Goal: Task Accomplishment & Management: Use online tool/utility

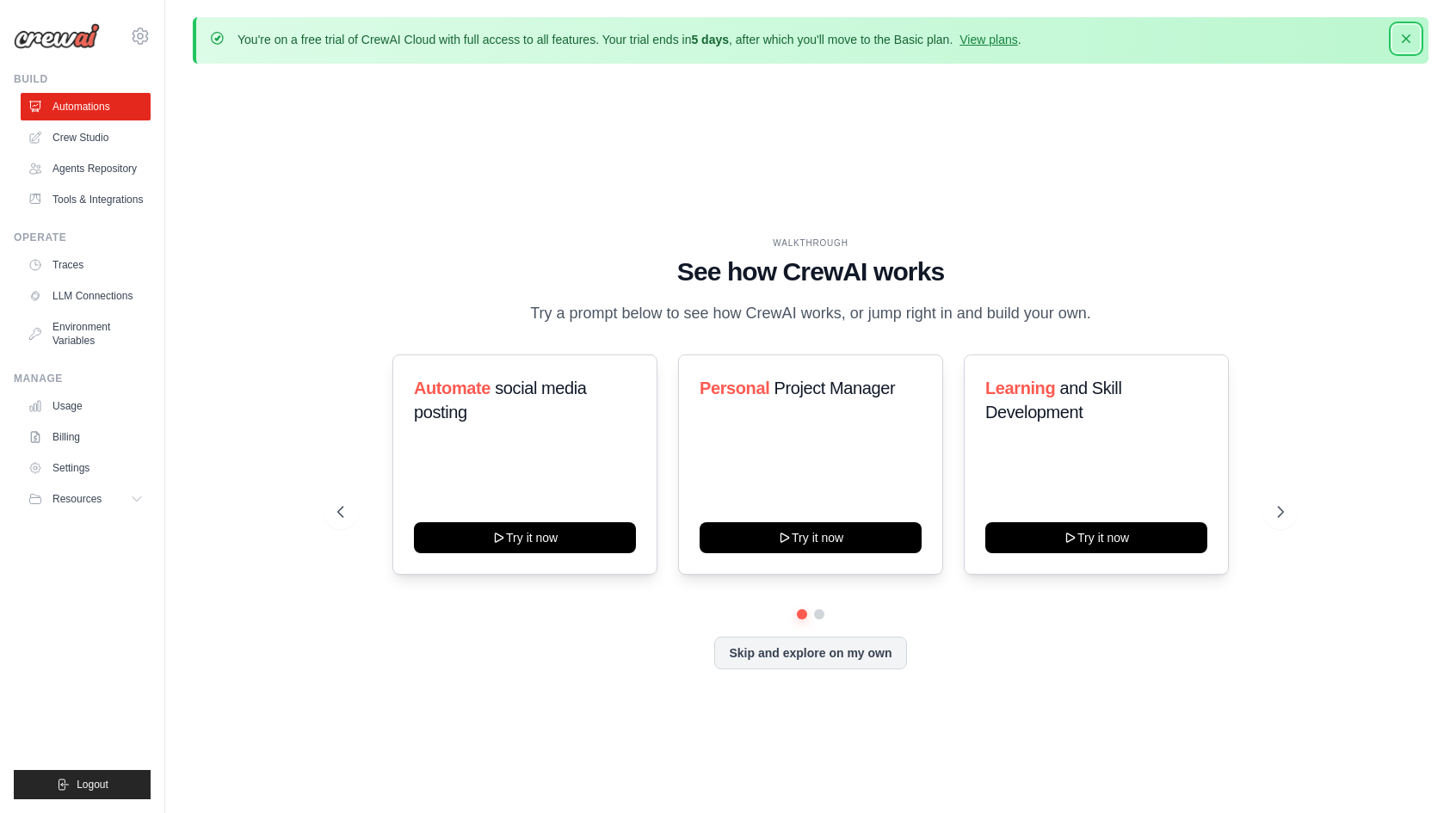
click at [1405, 44] on icon "button" at bounding box center [1406, 39] width 18 height 18
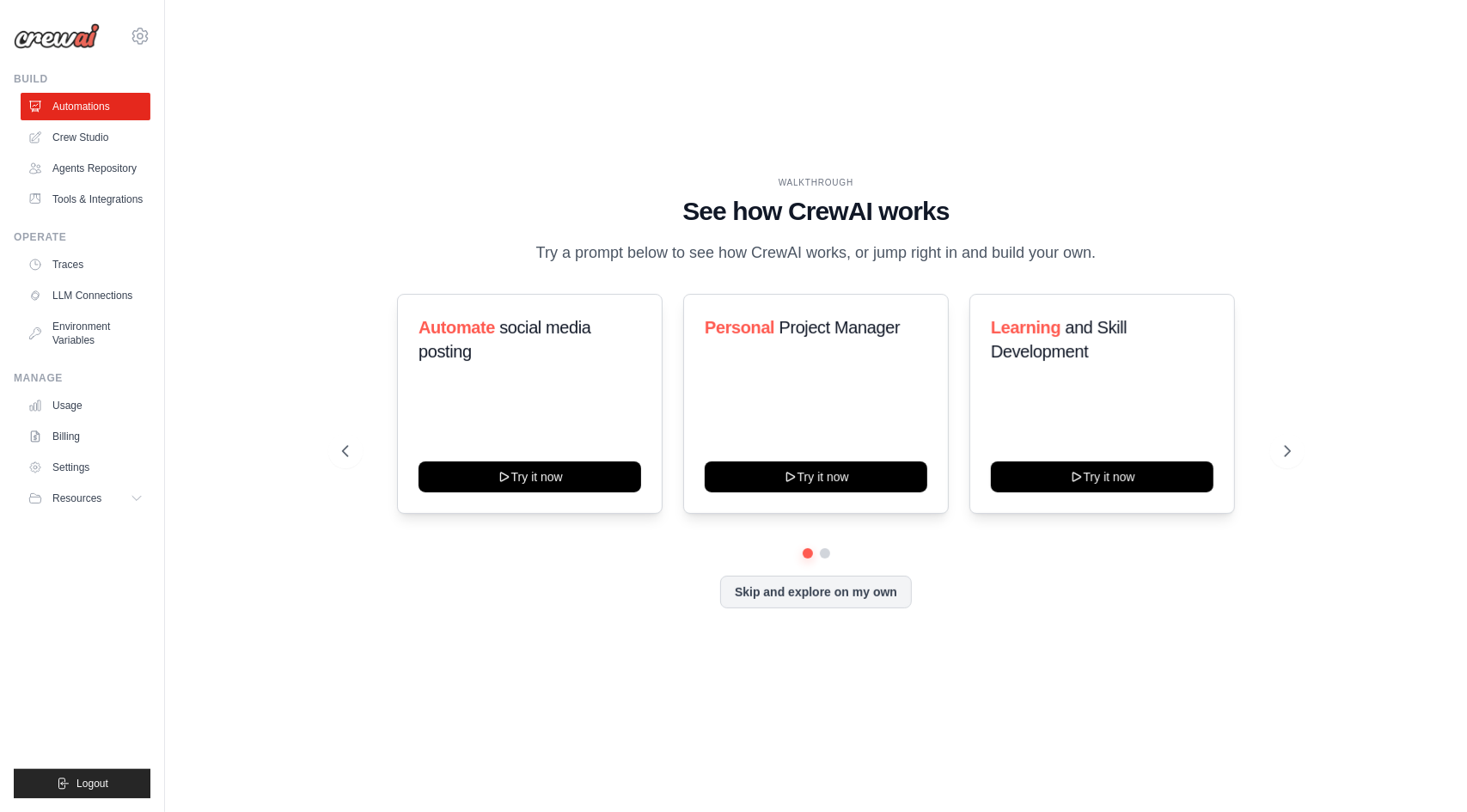
click at [775, 129] on div "WALKTHROUGH See how [PERSON_NAME] works Try a prompt below to see how [PERSON_N…" at bounding box center [815, 406] width 1247 height 778
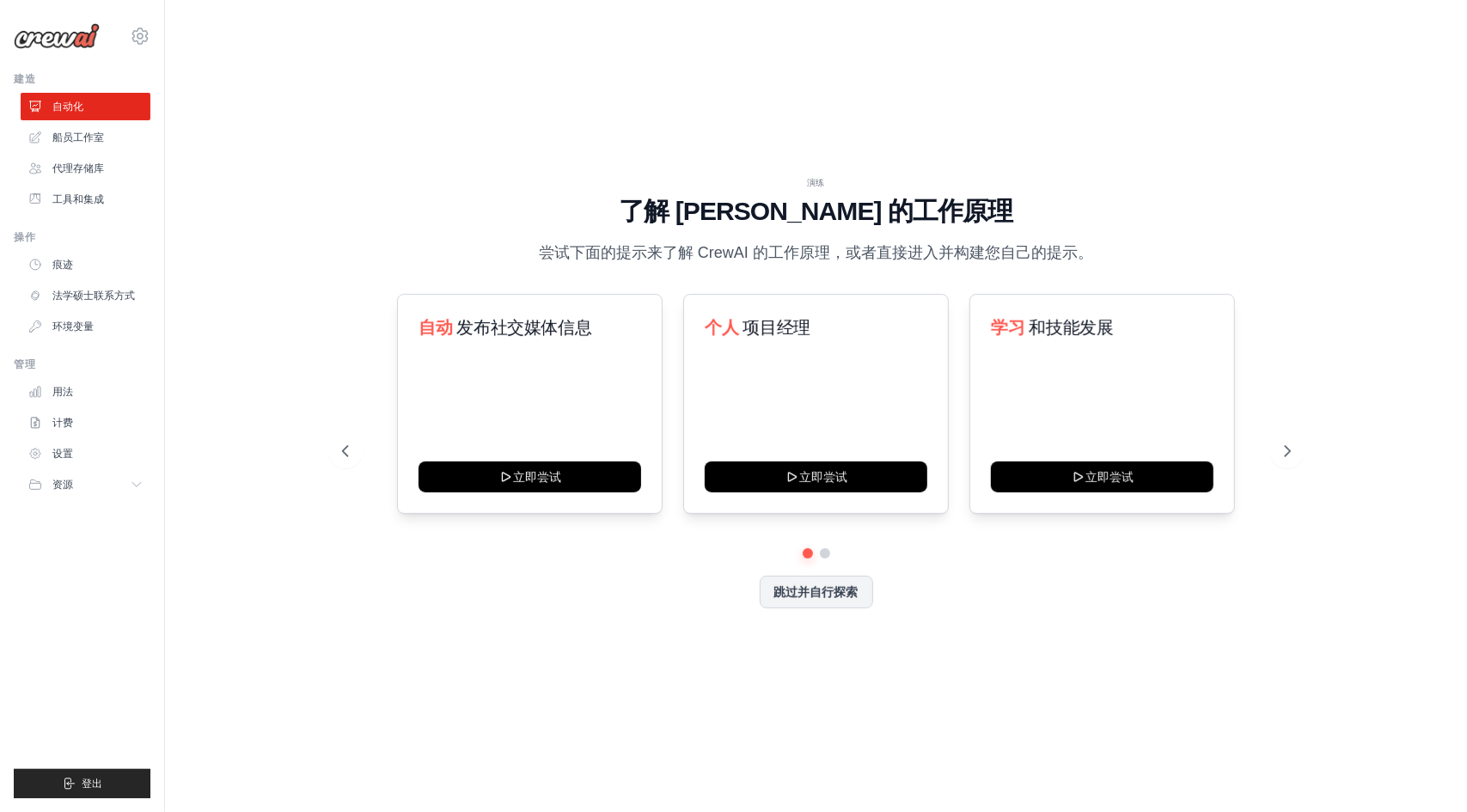
drag, startPoint x: 1068, startPoint y: 42, endPoint x: 799, endPoint y: 106, distance: 276.5
click at [799, 106] on div "演练 了解 [PERSON_NAME] 的工作原理 尝试下面的提示来了解 [PERSON_NAME] 的工作原理，或者直接进入并构建您自己的提示。 自动 发布…" at bounding box center [815, 406] width 1247 height 778
click at [93, 198] on font "工具和集成" at bounding box center [79, 199] width 52 height 12
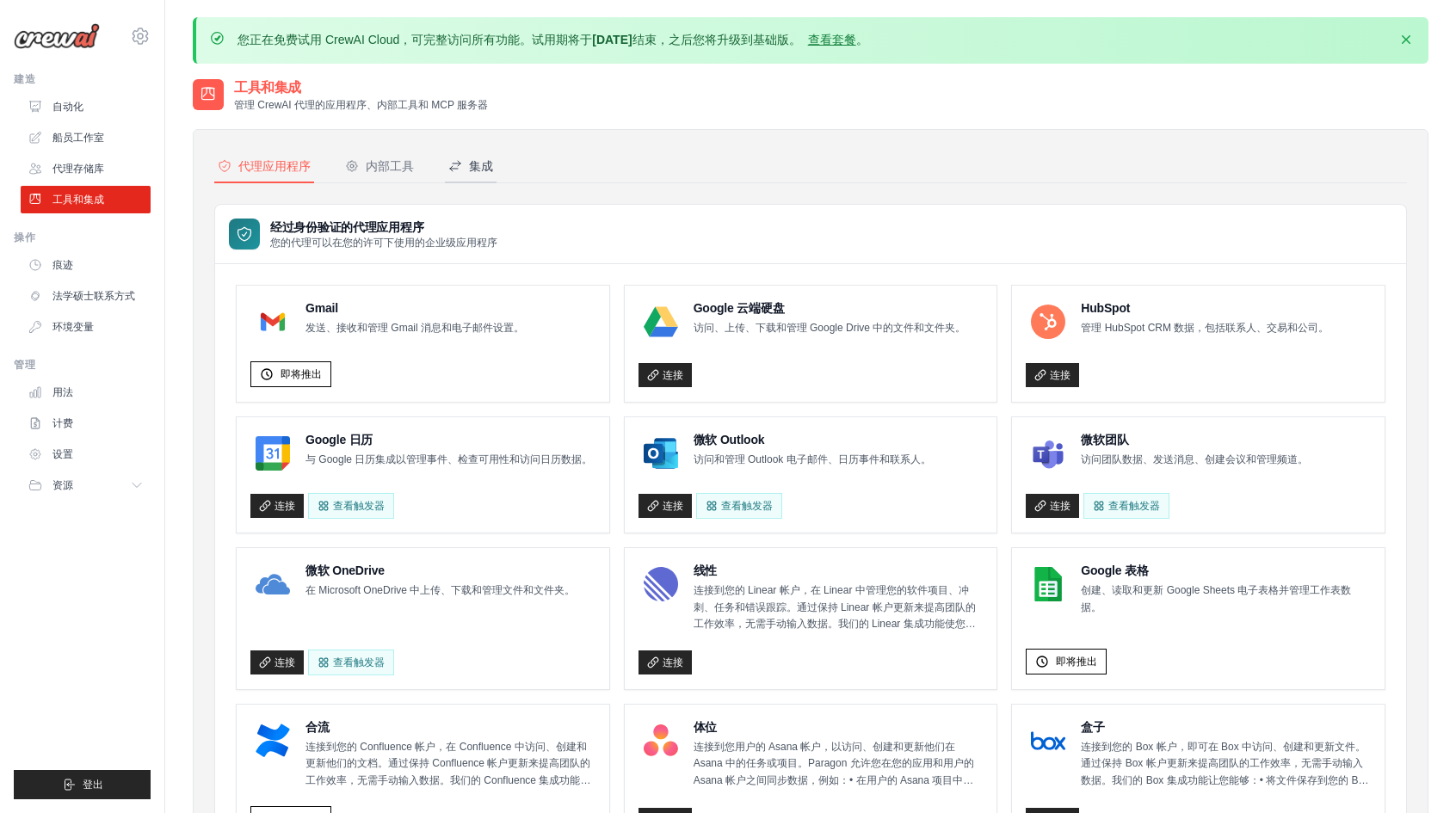
click at [482, 163] on font "集成" at bounding box center [481, 166] width 25 height 14
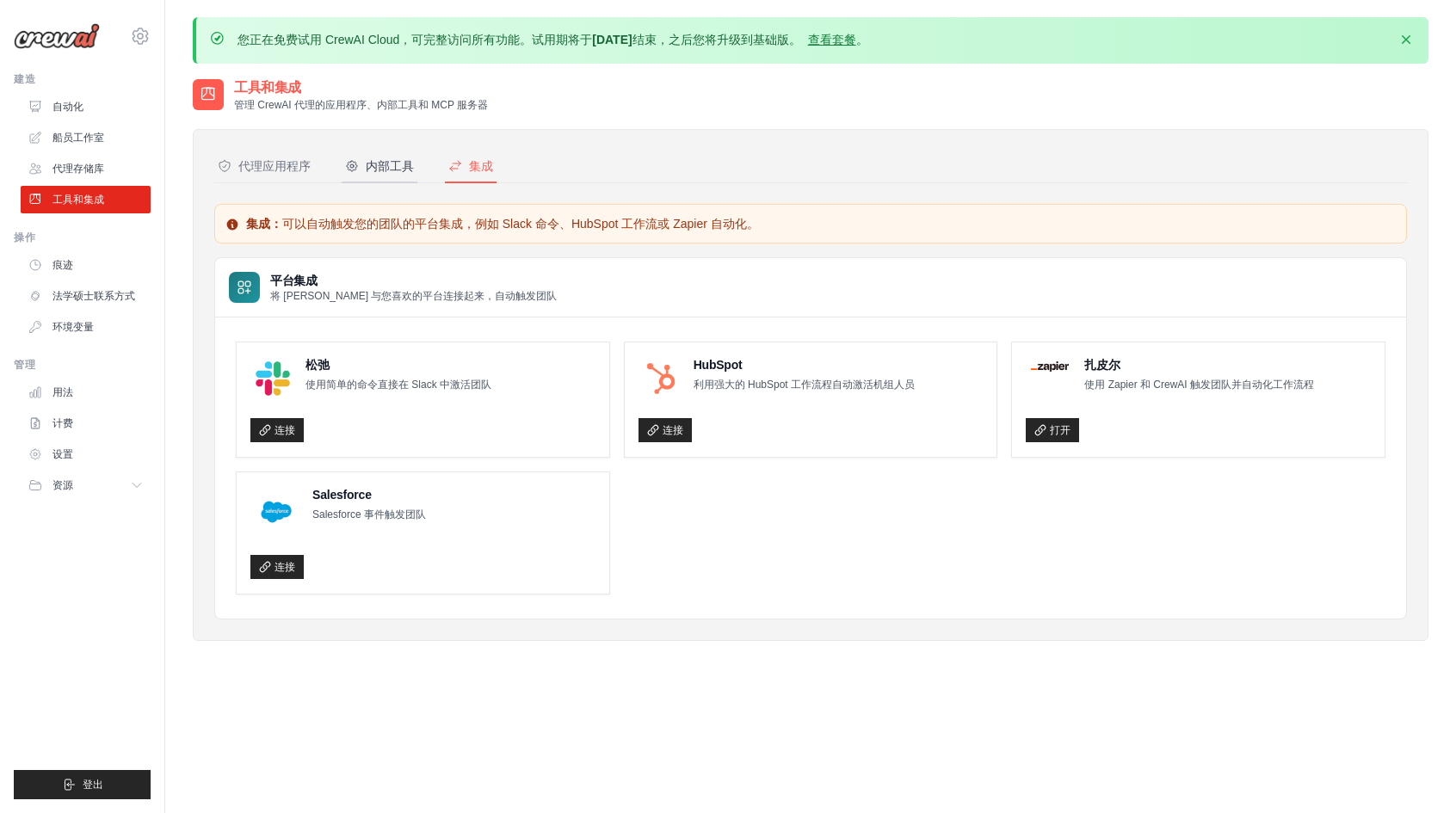
click at [379, 166] on font "内部工具" at bounding box center [390, 166] width 48 height 14
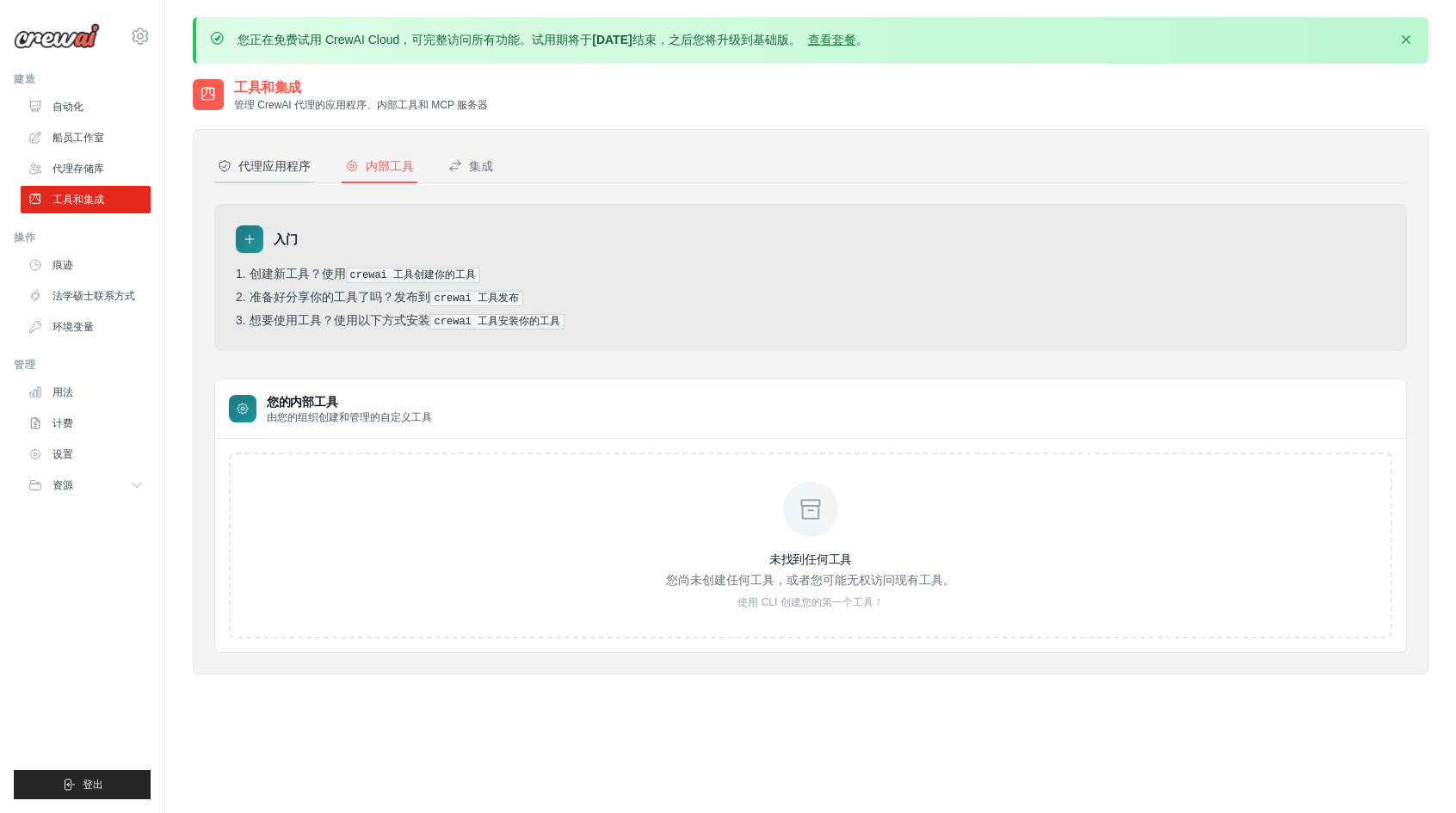
click at [293, 173] on button "代理应用程序" at bounding box center [264, 166] width 100 height 32
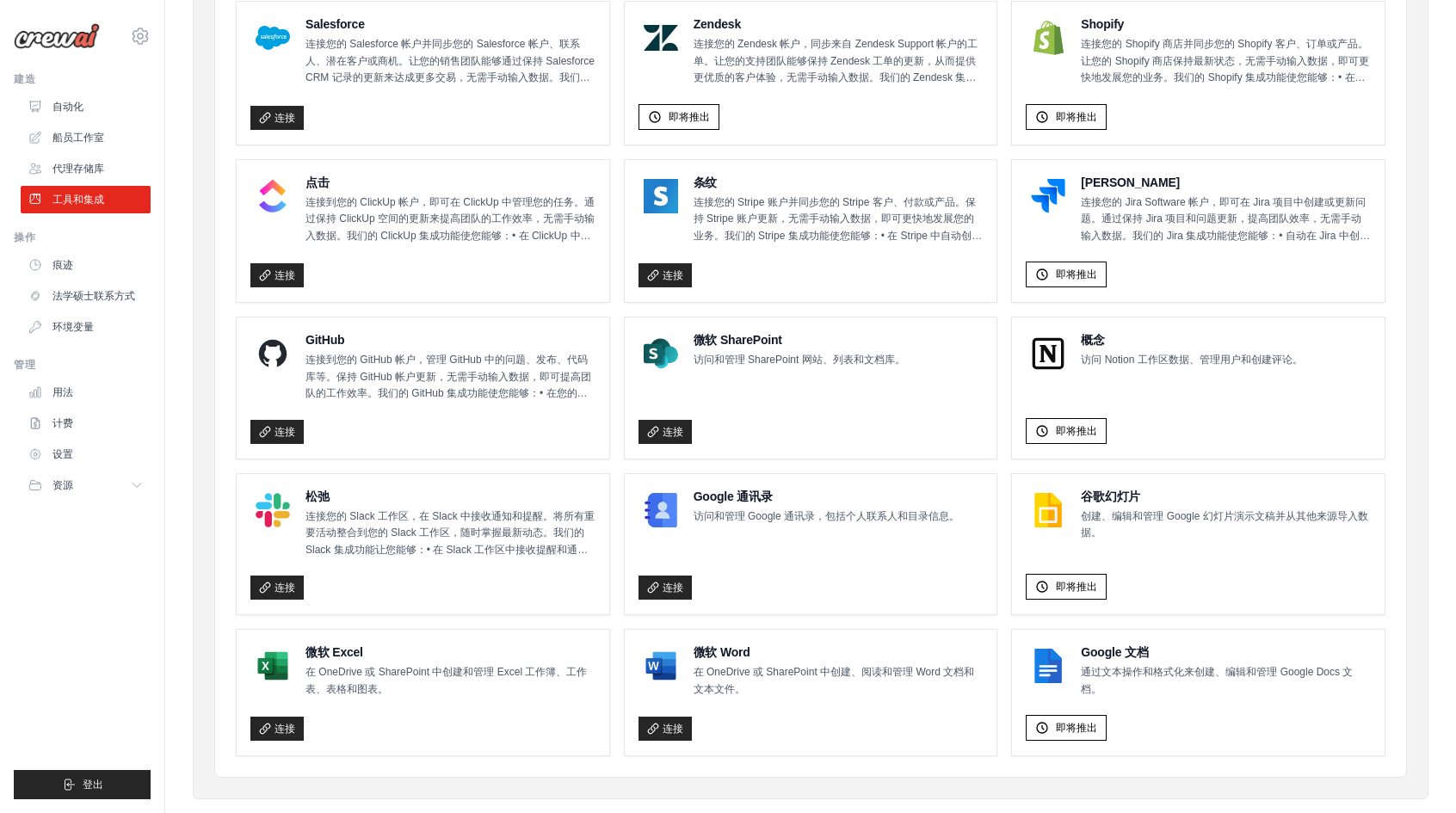
scroll to position [872, 0]
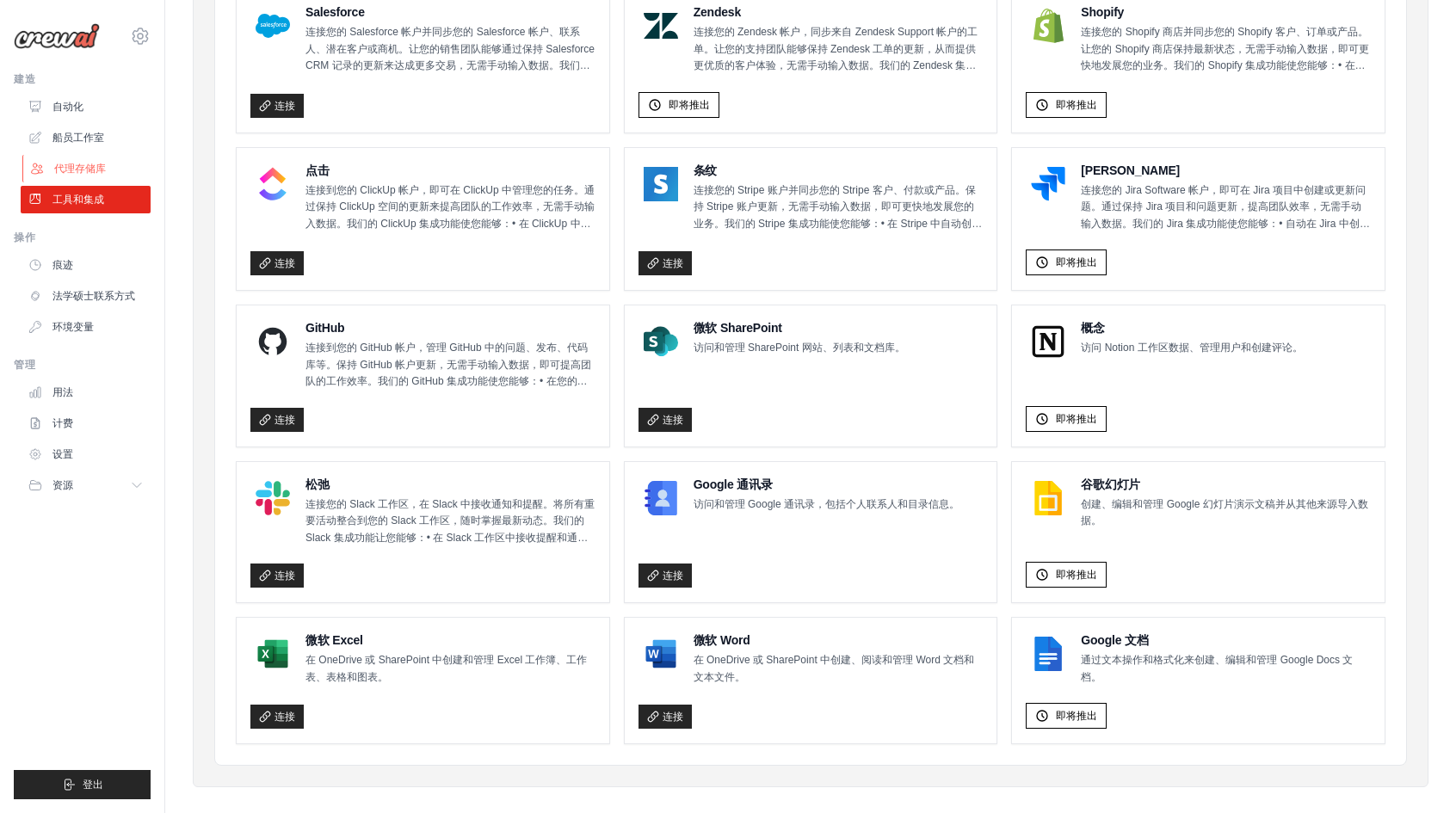
click at [102, 168] on font "代理存储库" at bounding box center [79, 169] width 52 height 12
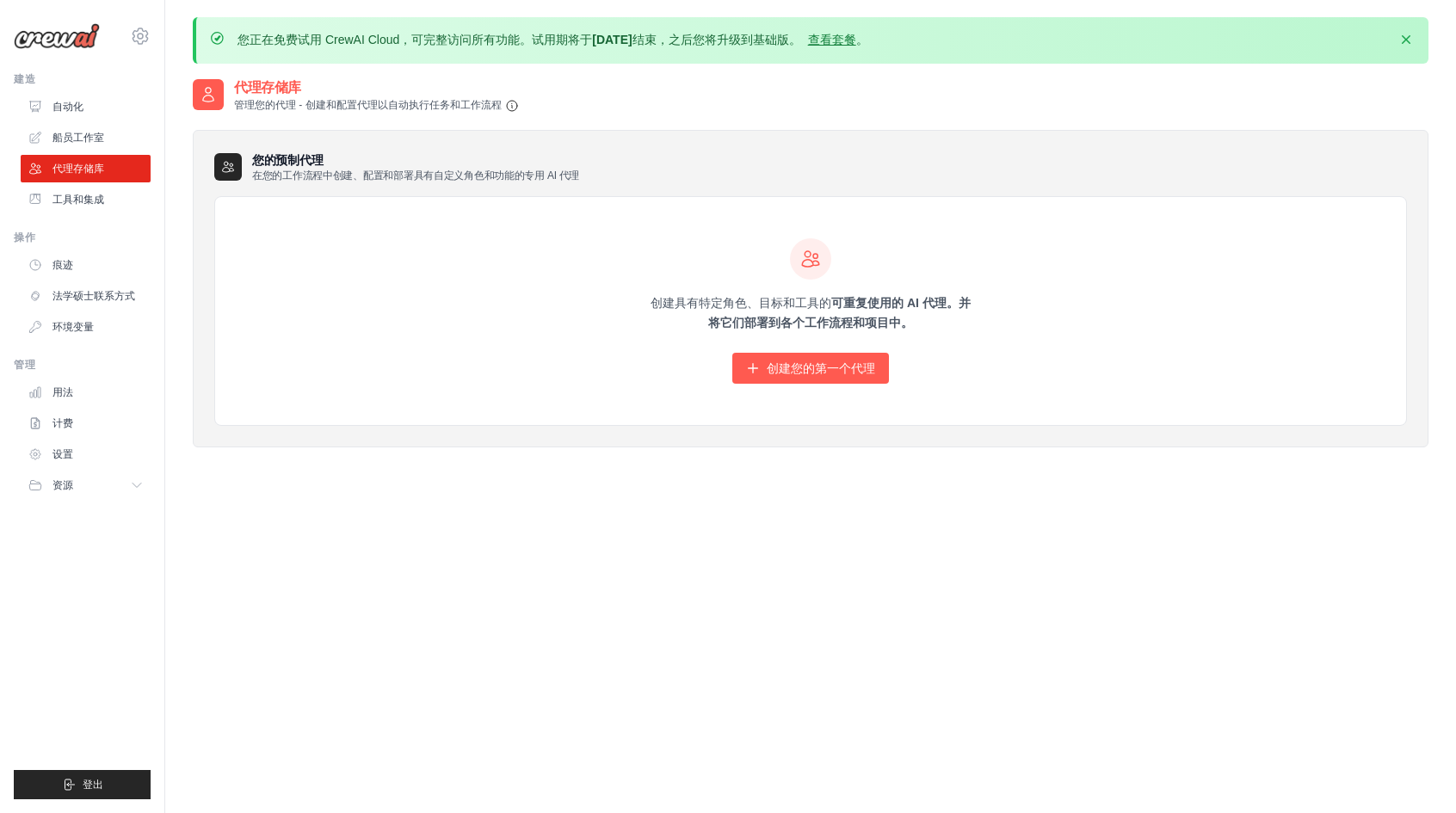
click at [764, 384] on div "创建 具有特定角色、目标和工具的 可重复使用的 AI 代理。并将它们部署到各个工作流程和项目中。 创建您的第一个代理" at bounding box center [810, 311] width 1191 height 229
click at [807, 361] on font "创建您的第一个代理" at bounding box center [820, 368] width 108 height 14
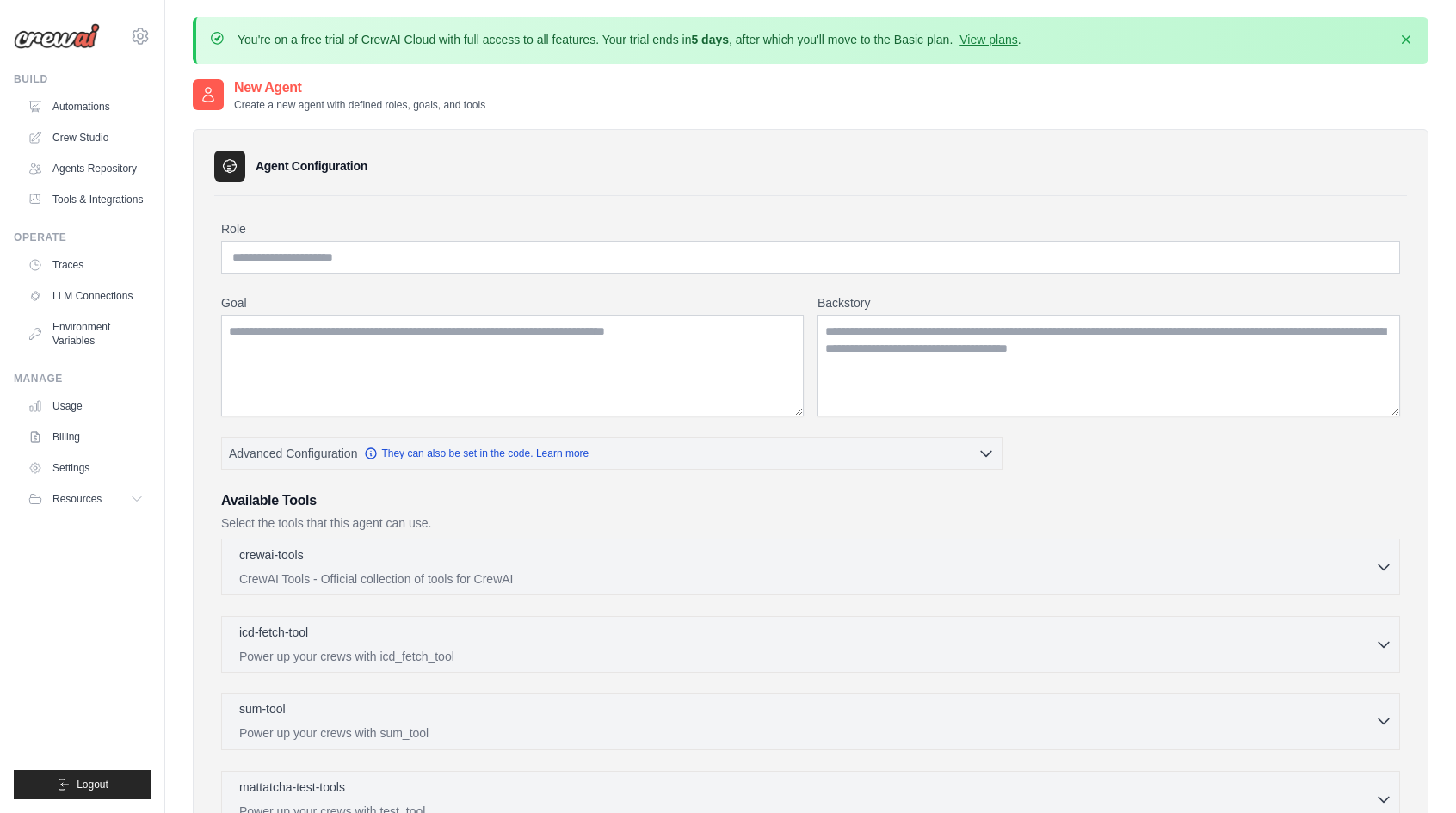
scroll to position [258, 0]
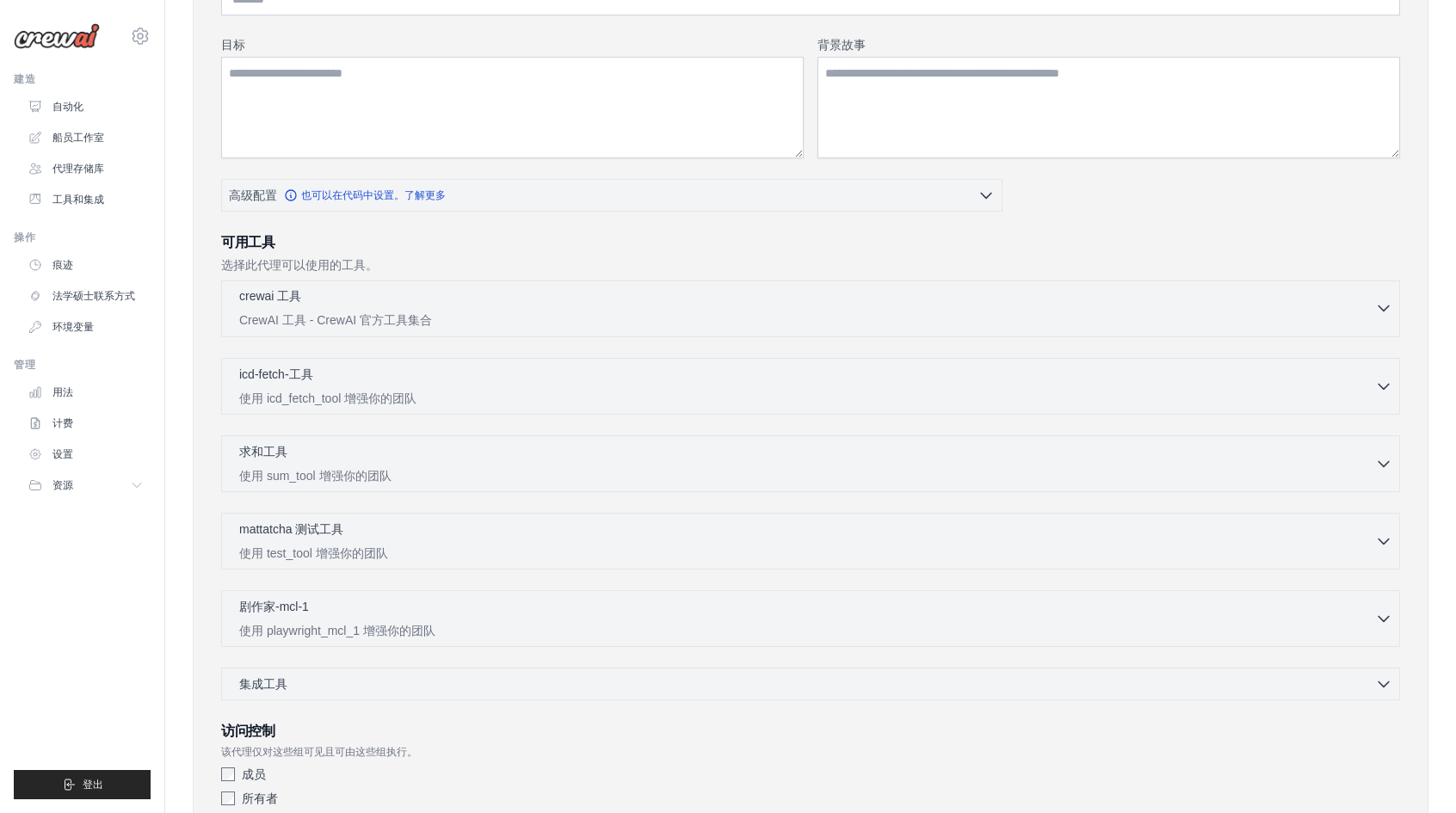
click at [388, 323] on font "CrewAI 工具 - CrewAI 官方工具集合" at bounding box center [336, 320] width 192 height 14
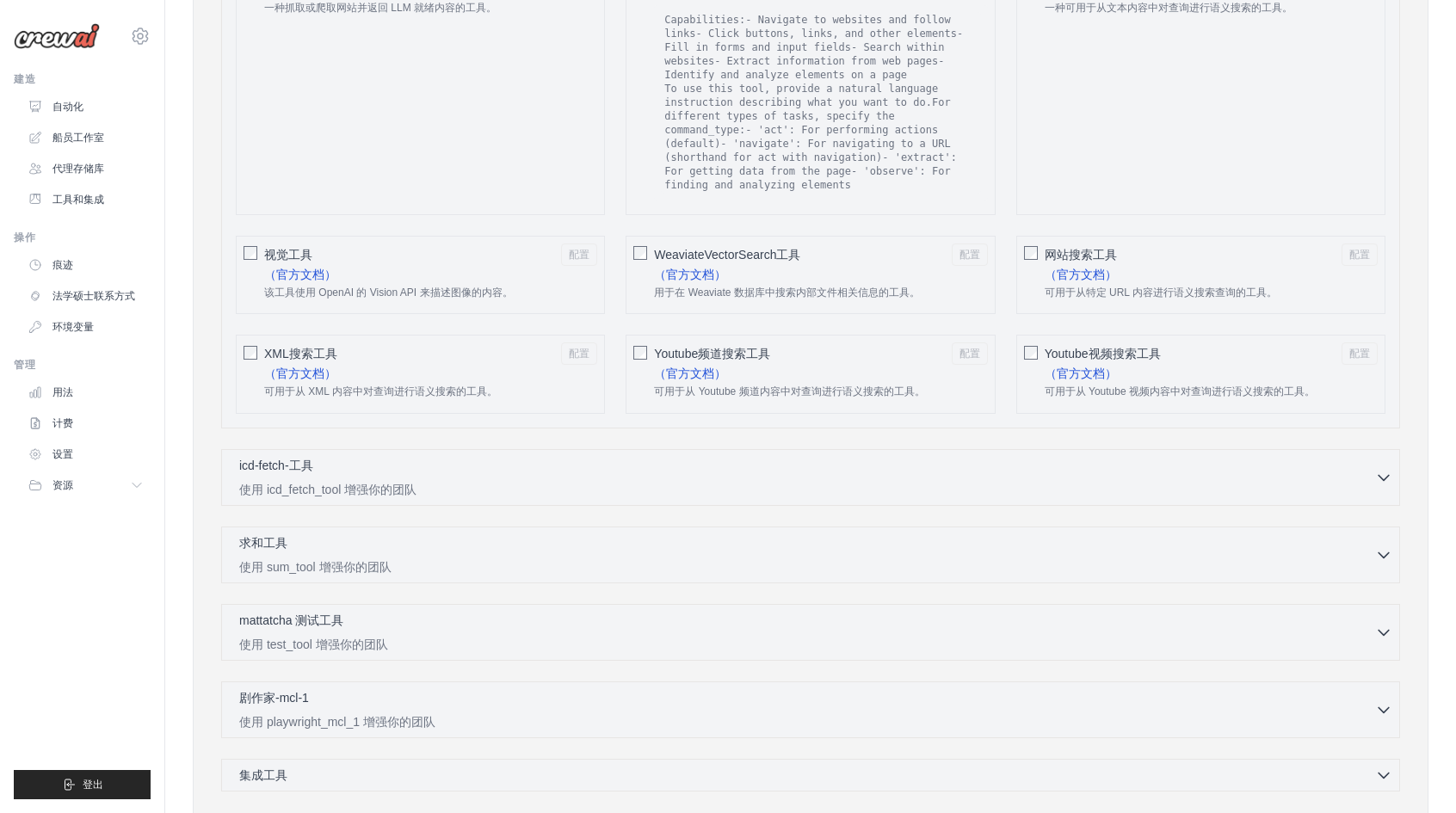
scroll to position [2799, 0]
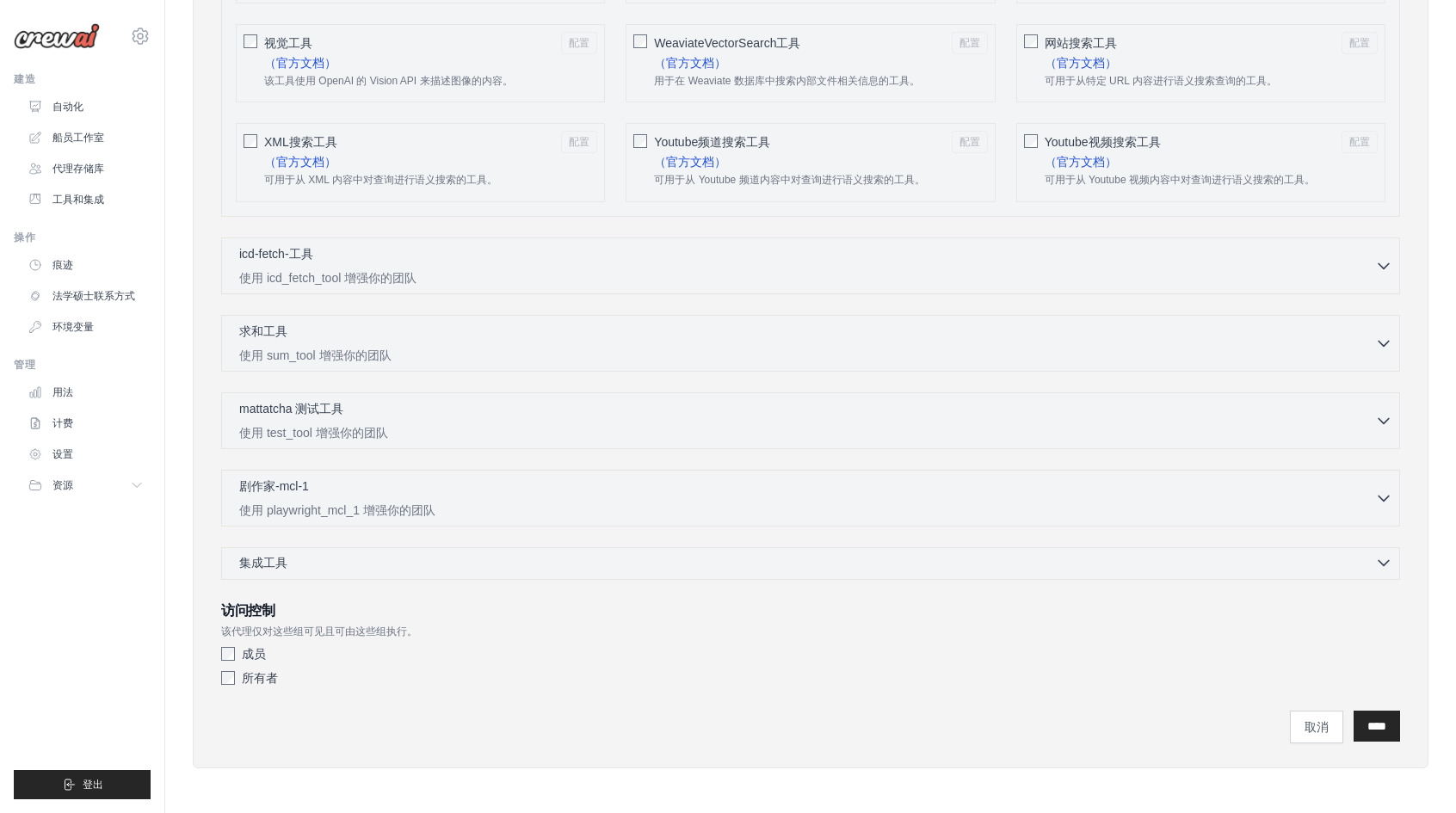
click at [697, 568] on div "集成工具 已选择 0 个" at bounding box center [815, 563] width 1153 height 18
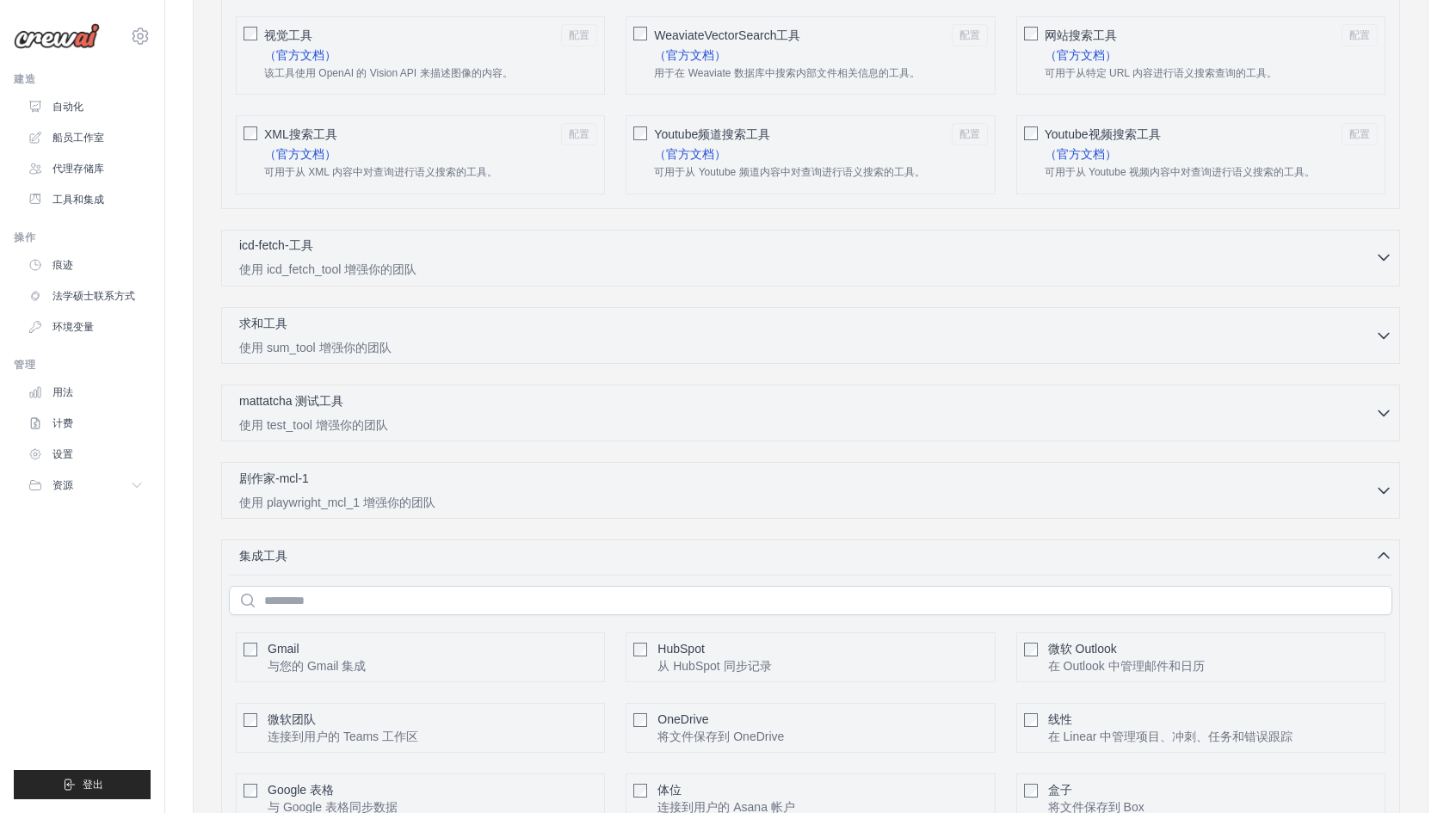
click at [421, 278] on p "使用 icd_fetch_tool 增强你的团队" at bounding box center [807, 270] width 1136 height 18
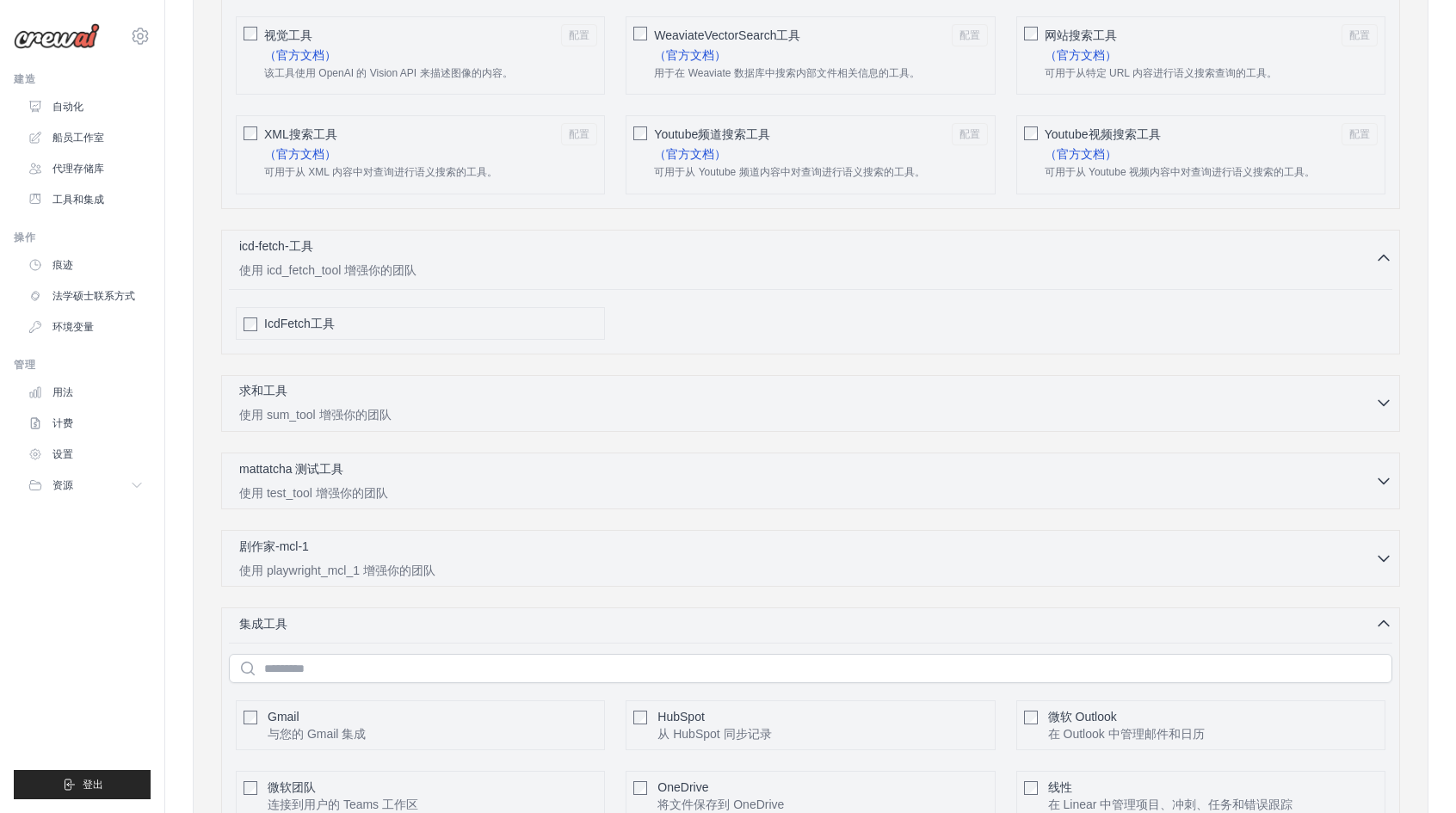
click at [452, 415] on div "求和工具 已选择 0 个 使用 sum_tool 增强你的团队" at bounding box center [807, 402] width 1136 height 41
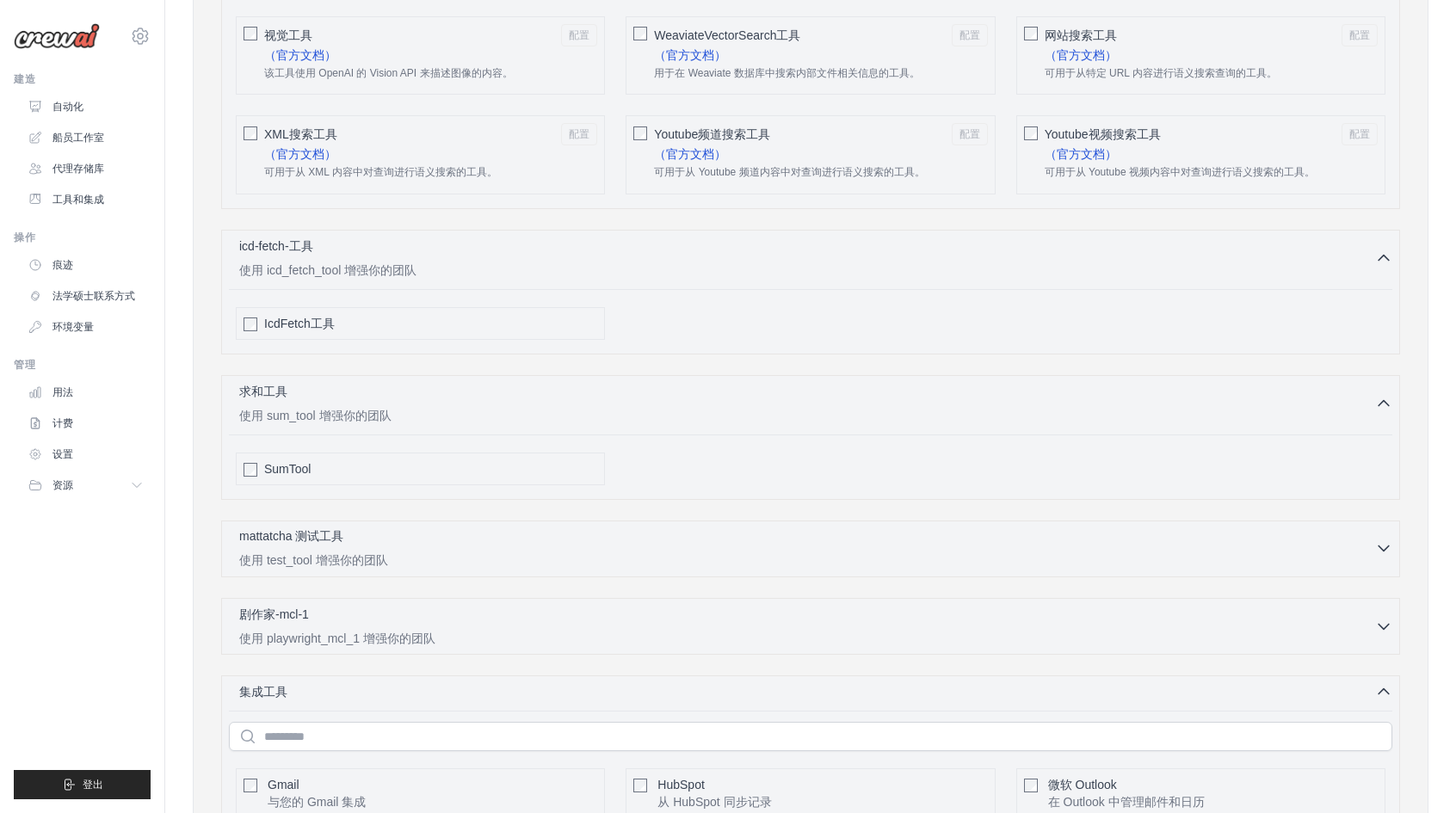
click at [439, 569] on p "使用 test_tool 增强你的团队" at bounding box center [807, 560] width 1136 height 18
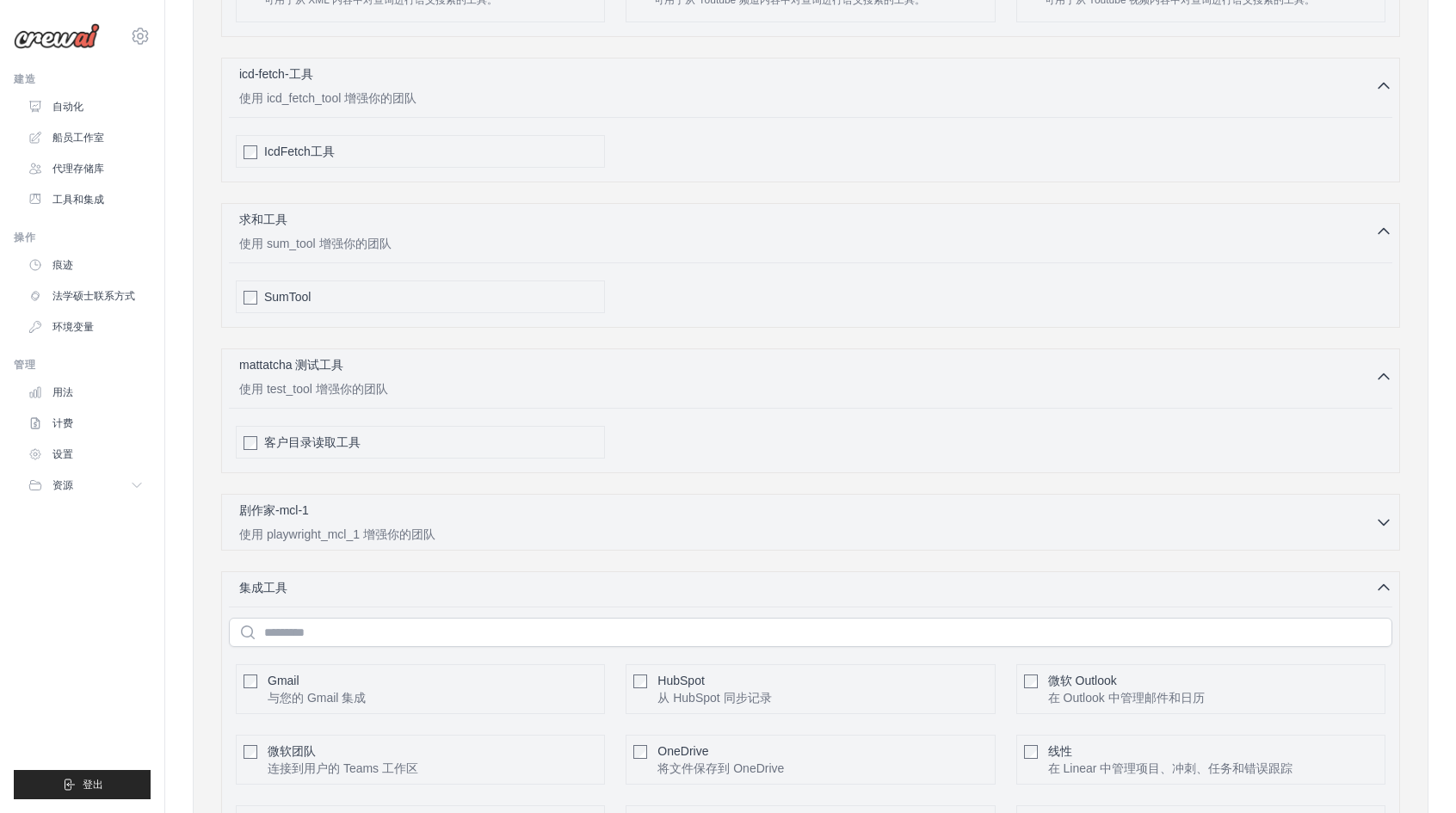
scroll to position [3058, 0]
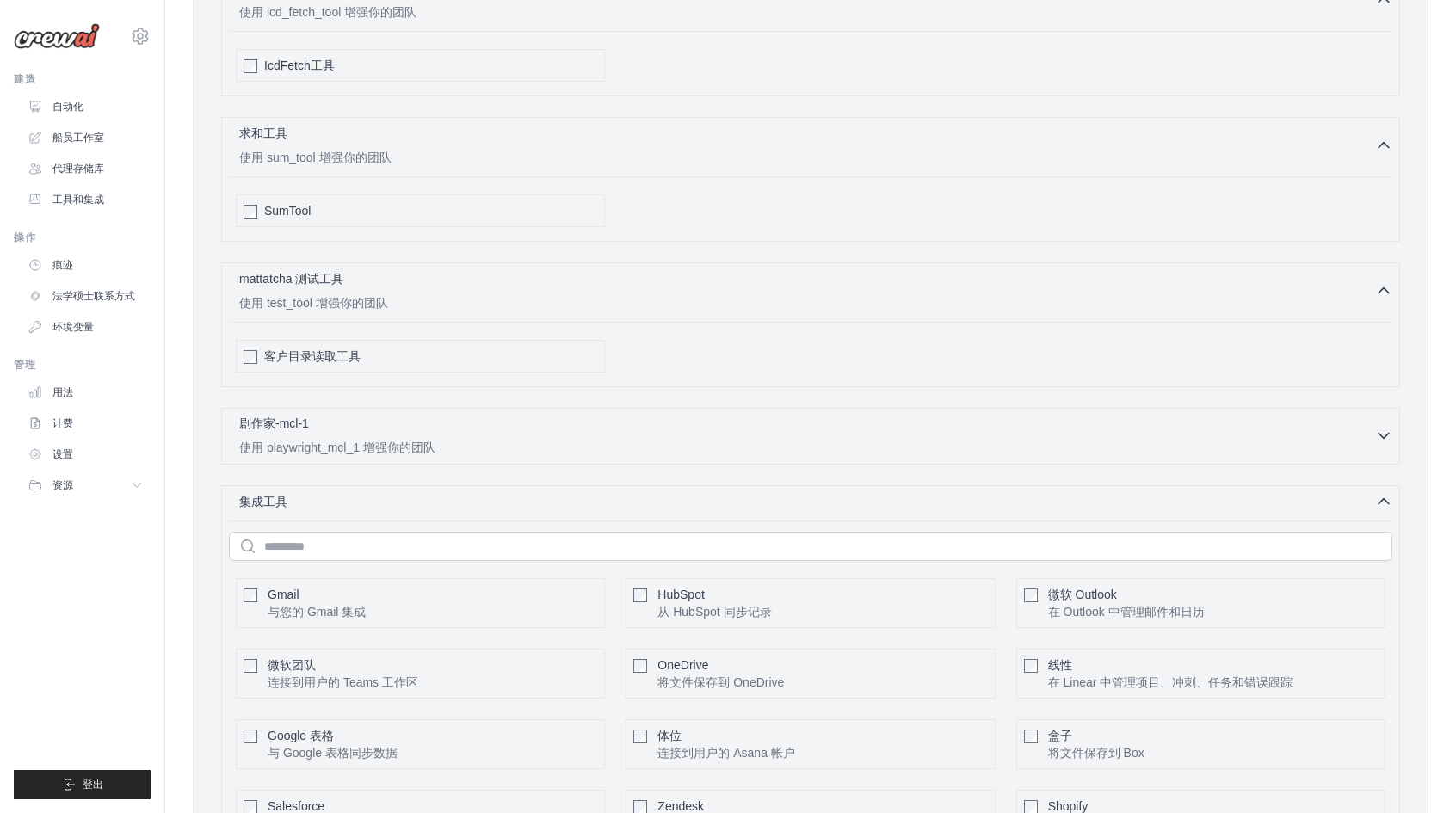
click at [462, 434] on div "剧作家-mcl-1 已选择 0 个" at bounding box center [807, 425] width 1136 height 21
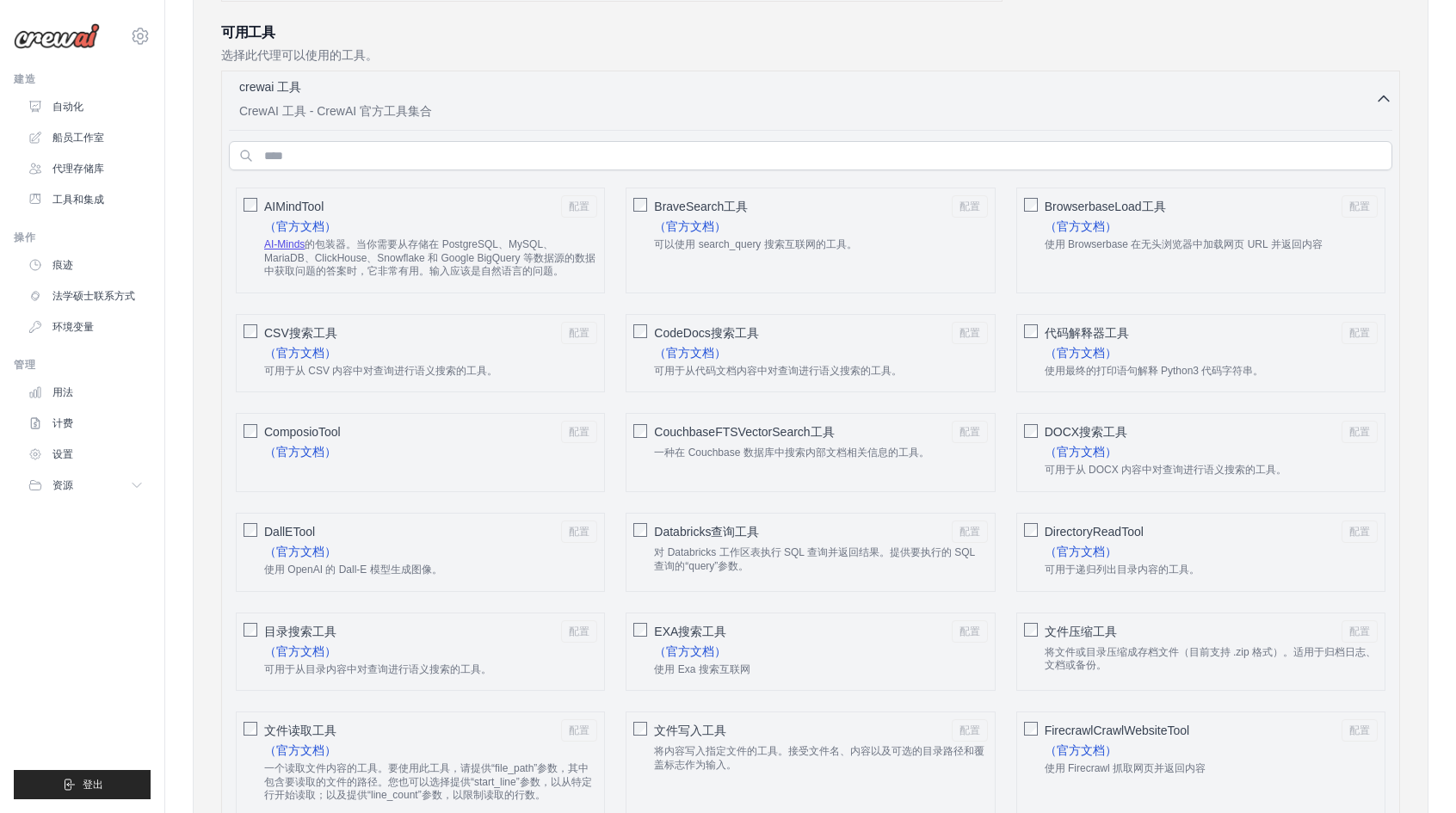
scroll to position [554, 0]
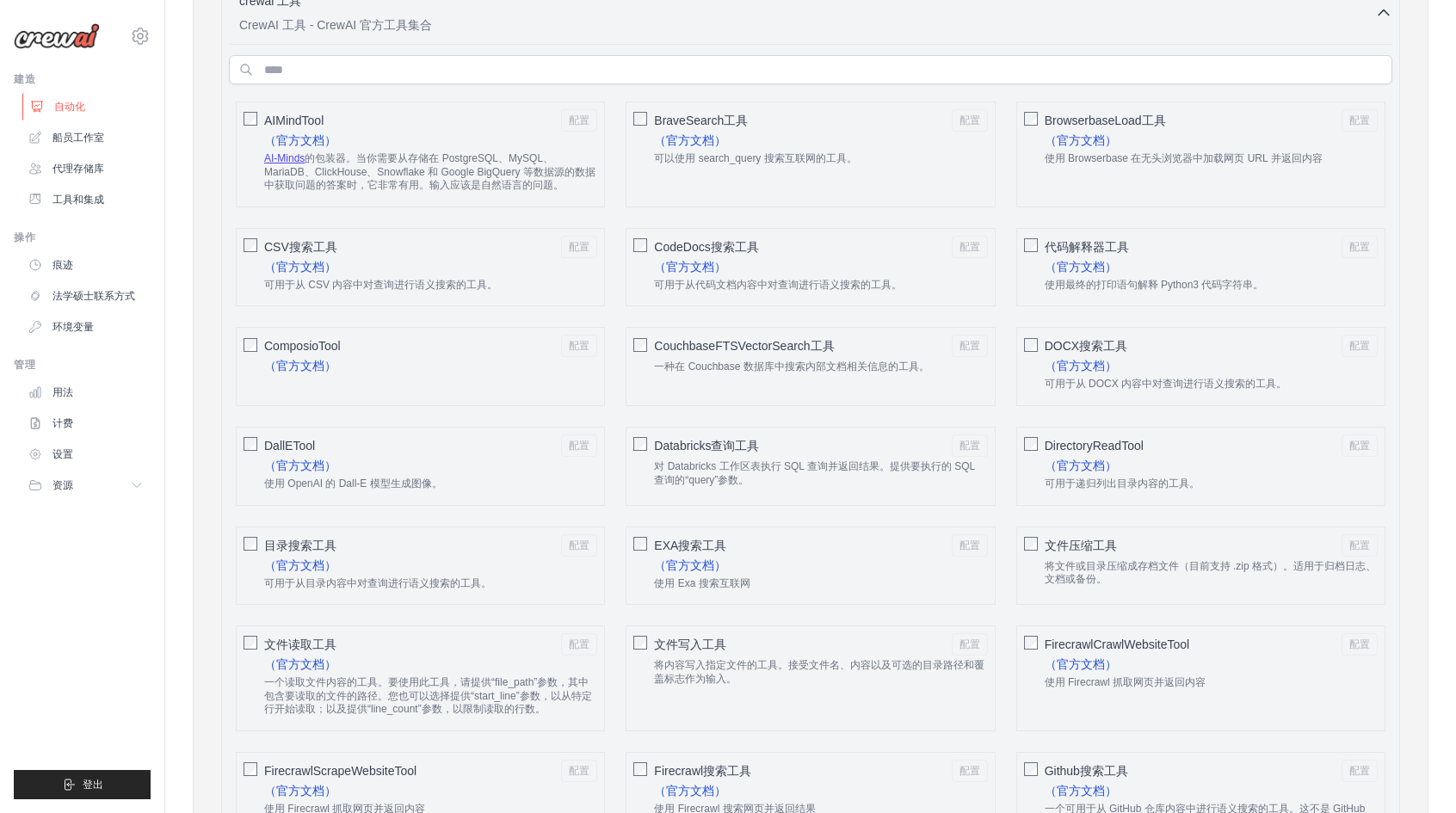
click at [83, 113] on font "自动化" at bounding box center [70, 107] width 31 height 12
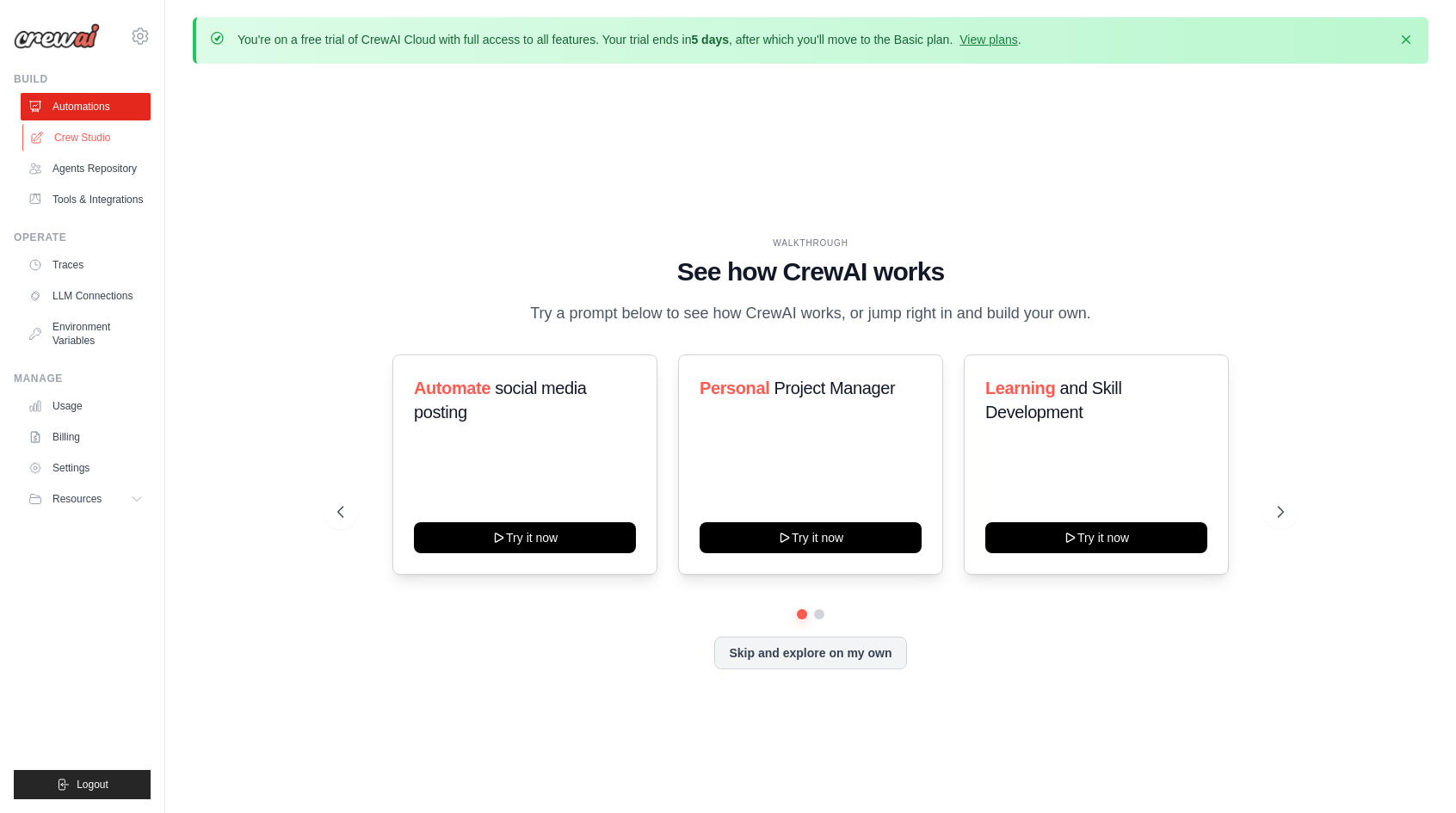
click at [88, 138] on link "Crew Studio" at bounding box center [87, 137] width 130 height 27
